Goal: Transaction & Acquisition: Register for event/course

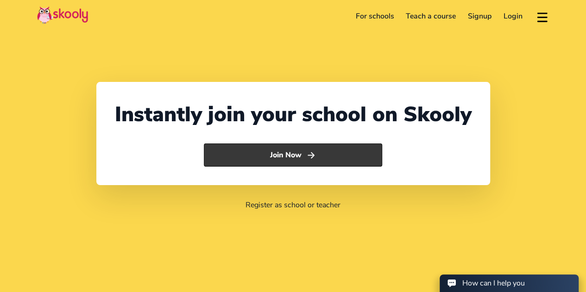
click at [241, 155] on button "Join Now" at bounding box center [293, 155] width 178 height 23
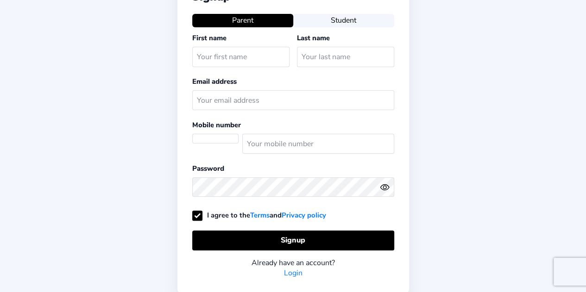
scroll to position [70, 0]
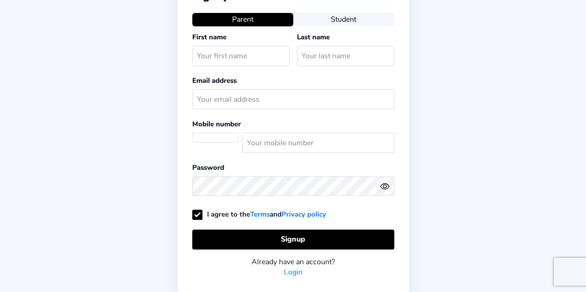
click at [296, 268] on link "Login" at bounding box center [293, 272] width 19 height 10
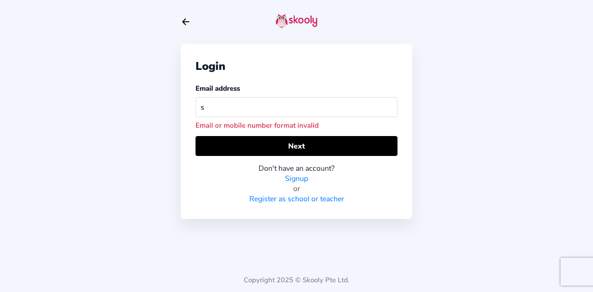
type input "[EMAIL_ADDRESS][DOMAIN_NAME]"
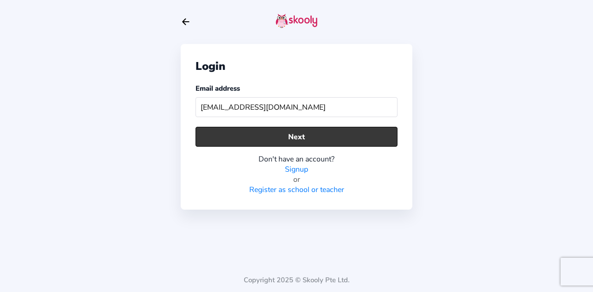
click at [305, 137] on button "Next" at bounding box center [296, 137] width 202 height 20
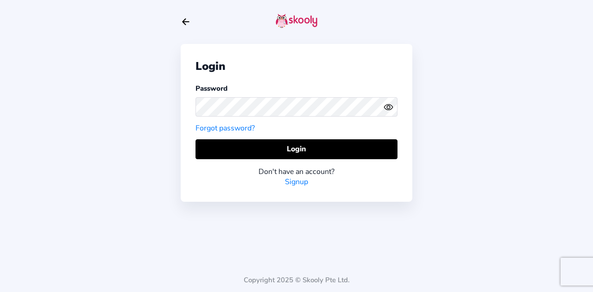
click at [246, 127] on link "Forgot password?" at bounding box center [224, 128] width 59 height 10
click at [388, 107] on icon "Eye" at bounding box center [389, 107] width 10 height 10
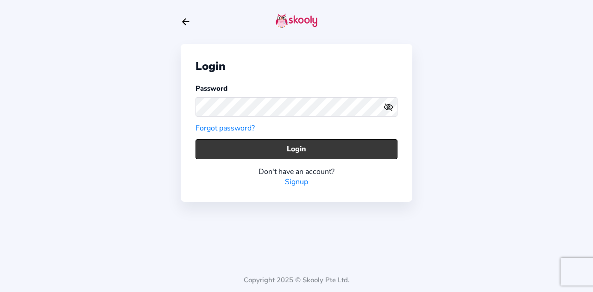
click at [324, 150] on button "Login" at bounding box center [296, 149] width 202 height 20
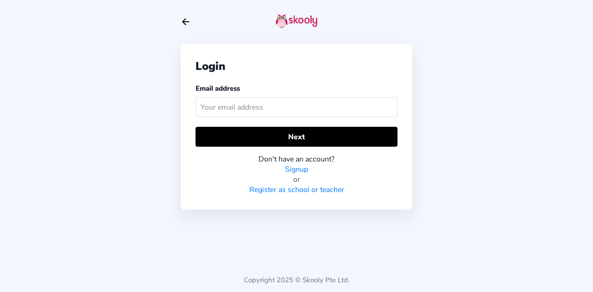
click at [221, 105] on input "text" at bounding box center [296, 107] width 202 height 20
type input "[EMAIL_ADDRESS][DOMAIN_NAME]"
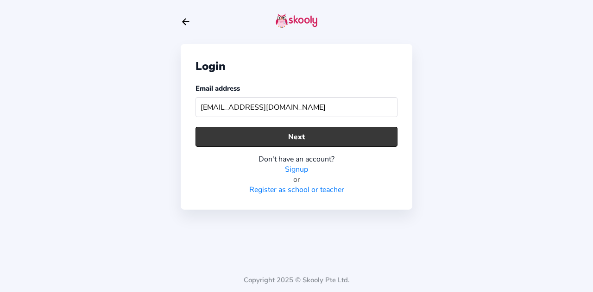
click at [296, 137] on button "Next" at bounding box center [296, 137] width 202 height 20
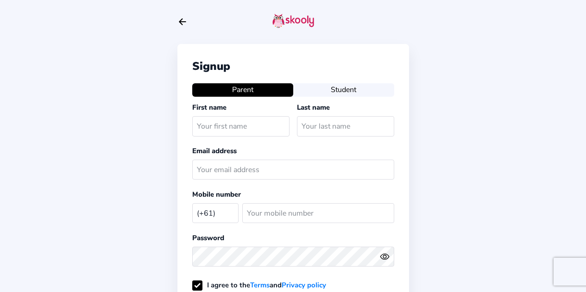
select select "AU"
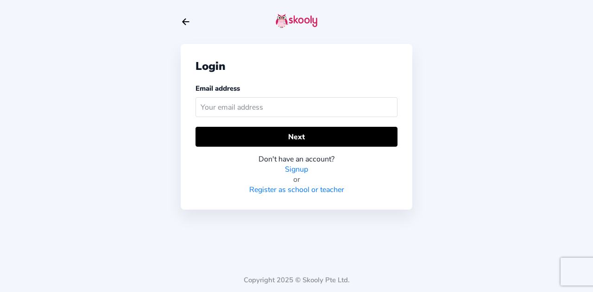
click at [202, 107] on input "text" at bounding box center [296, 107] width 202 height 20
type input "[EMAIL_ADDRESS][DOMAIN_NAME]"
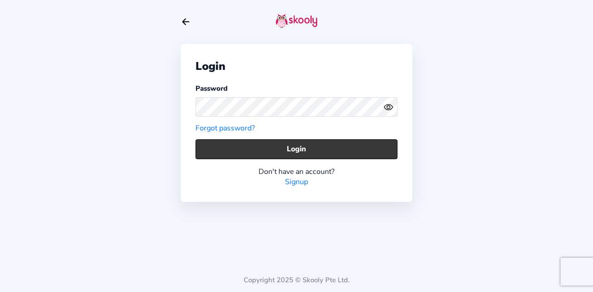
click at [277, 140] on button "Login" at bounding box center [296, 149] width 202 height 20
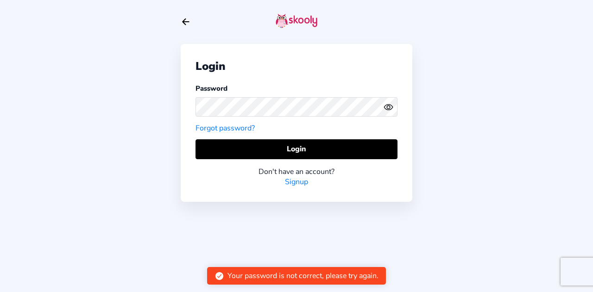
click at [386, 106] on icon "Eye" at bounding box center [389, 107] width 10 height 10
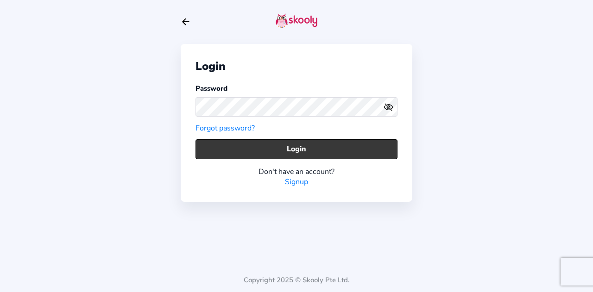
click at [296, 146] on button "Login" at bounding box center [296, 149] width 202 height 20
